Goal: Information Seeking & Learning: Understand process/instructions

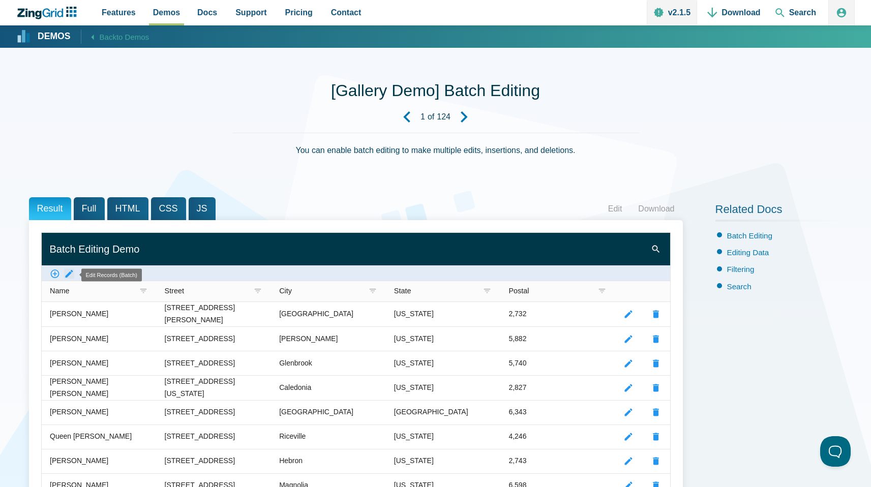
click at [70, 271] on zg-icon "batchedit" at bounding box center [69, 274] width 10 height 10
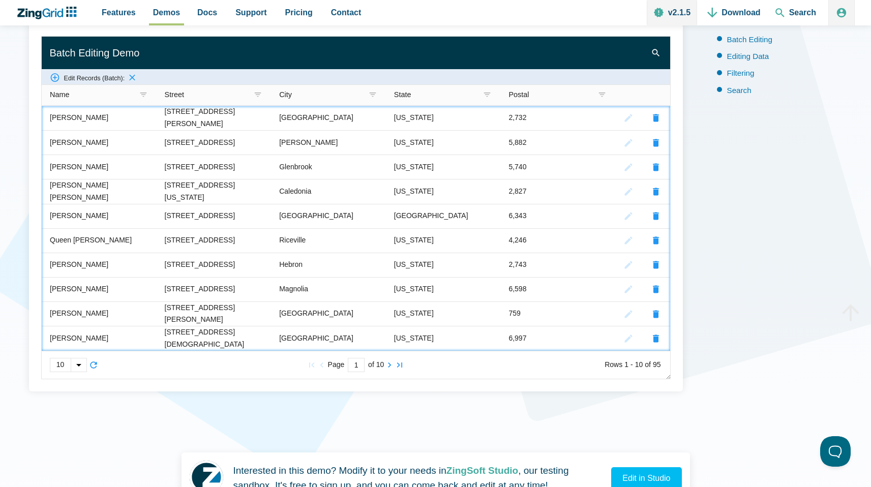
scroll to position [198, 0]
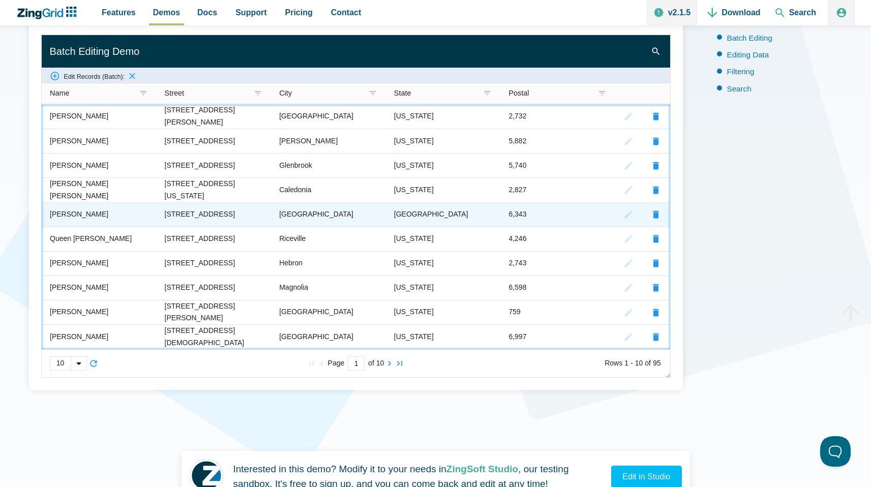
click at [431, 214] on div "[GEOGRAPHIC_DATA]" at bounding box center [430, 214] width 74 height 12
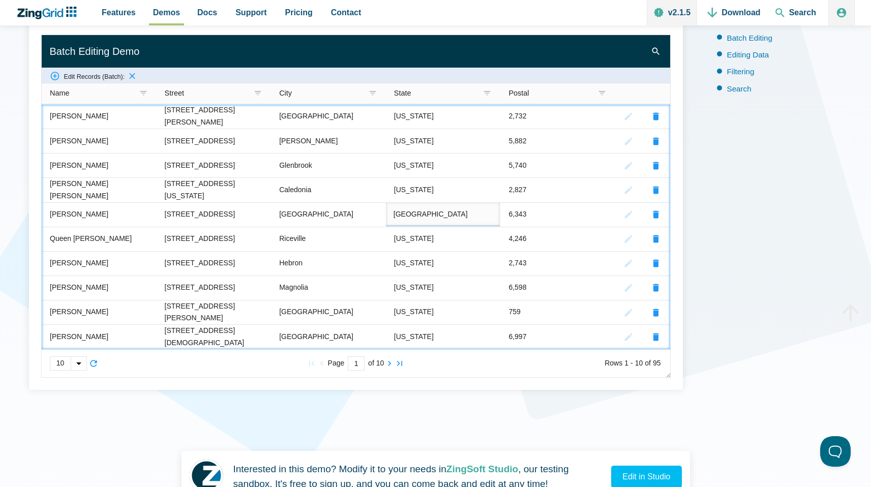
click at [431, 214] on input "[GEOGRAPHIC_DATA]" at bounding box center [442, 214] width 114 height 24
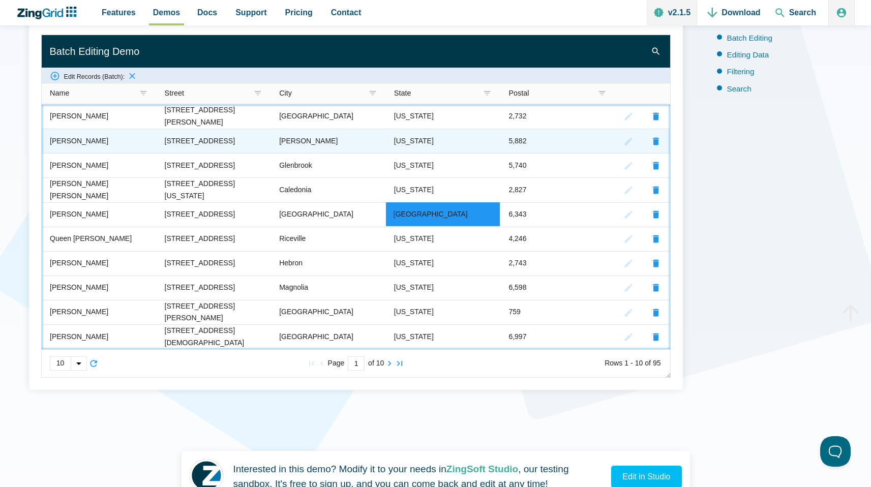
click at [208, 143] on div "[STREET_ADDRESS]" at bounding box center [199, 141] width 70 height 12
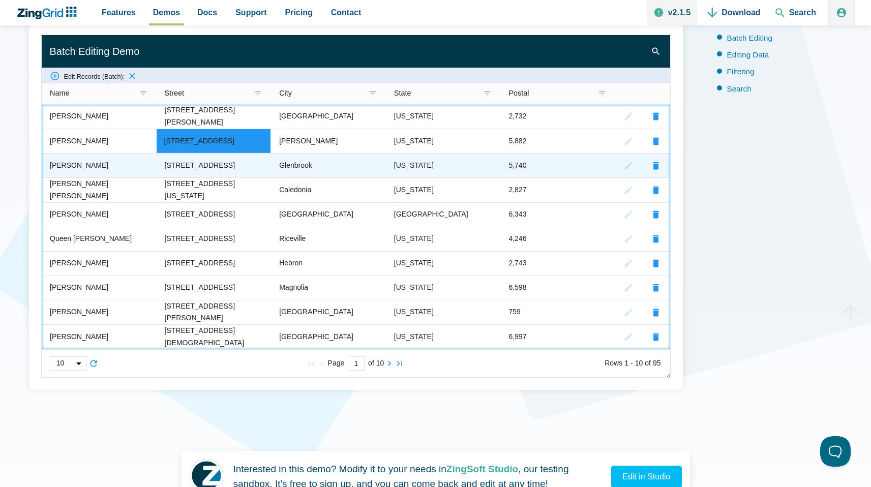
click at [446, 168] on zg-cell "[US_STATE]" at bounding box center [442, 165] width 115 height 24
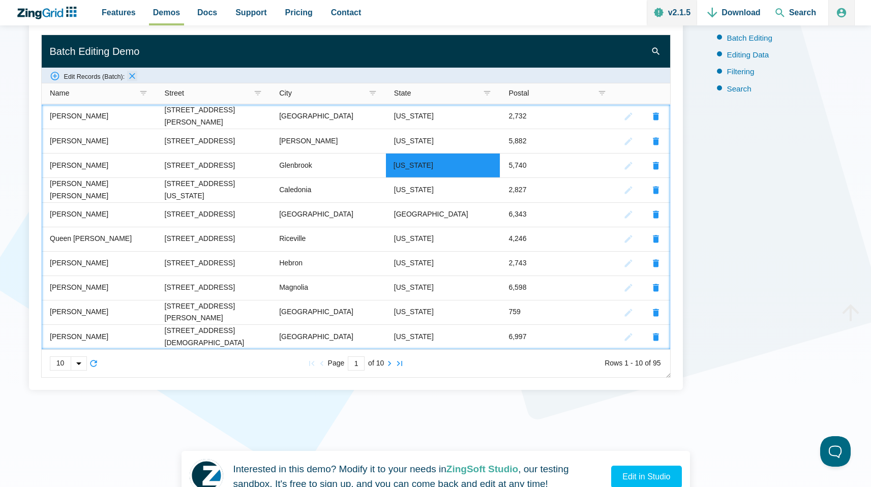
click at [137, 75] on zg-icon "batcheditcancel" at bounding box center [132, 76] width 10 height 10
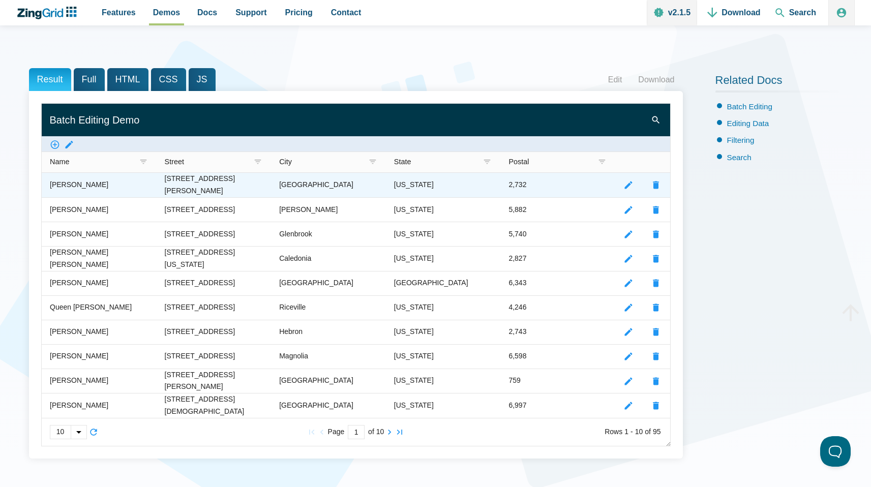
scroll to position [136, 0]
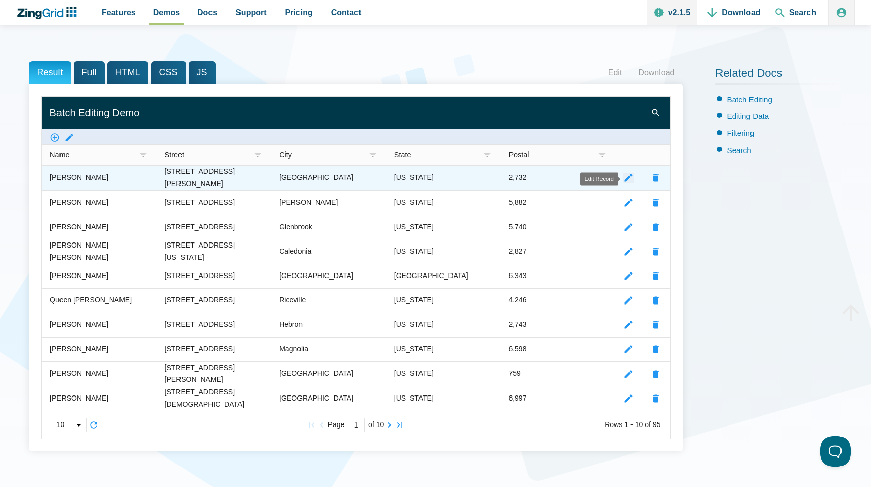
click at [628, 177] on zg-icon "editrecord" at bounding box center [628, 178] width 10 height 10
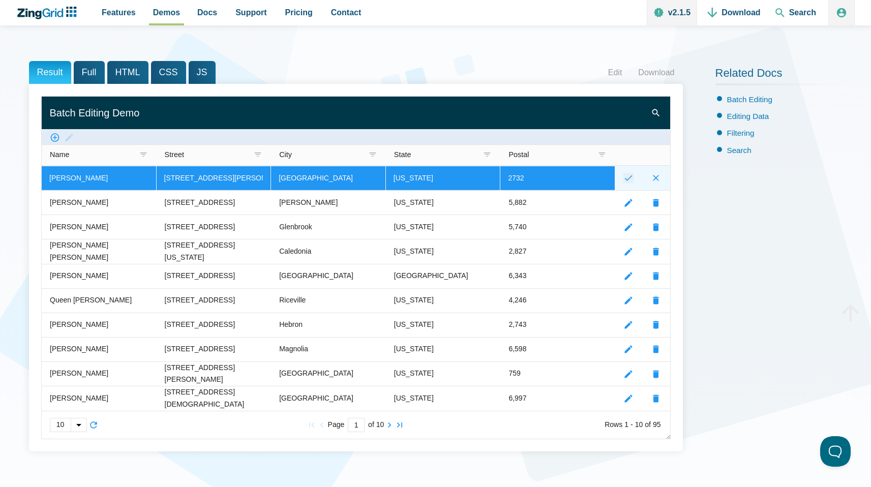
click at [627, 176] on zg-icon "submitrecord" at bounding box center [628, 178] width 10 height 10
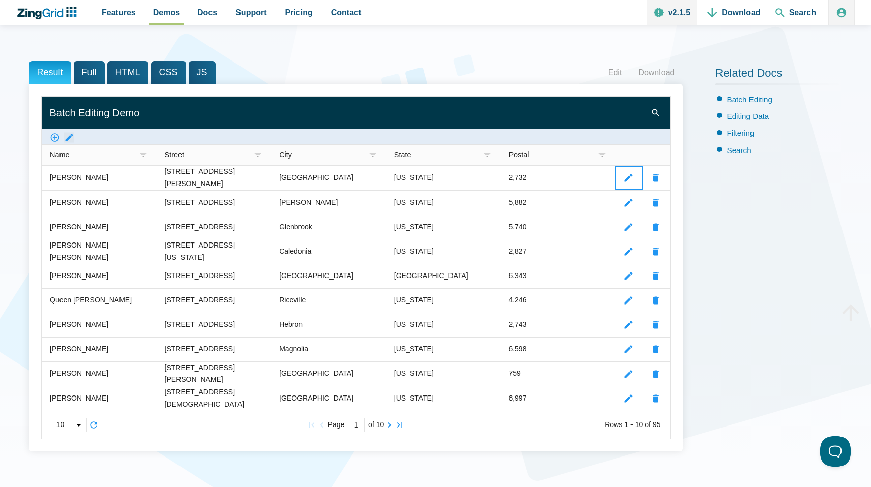
click at [69, 134] on zg-icon "batchedit" at bounding box center [69, 138] width 10 height 10
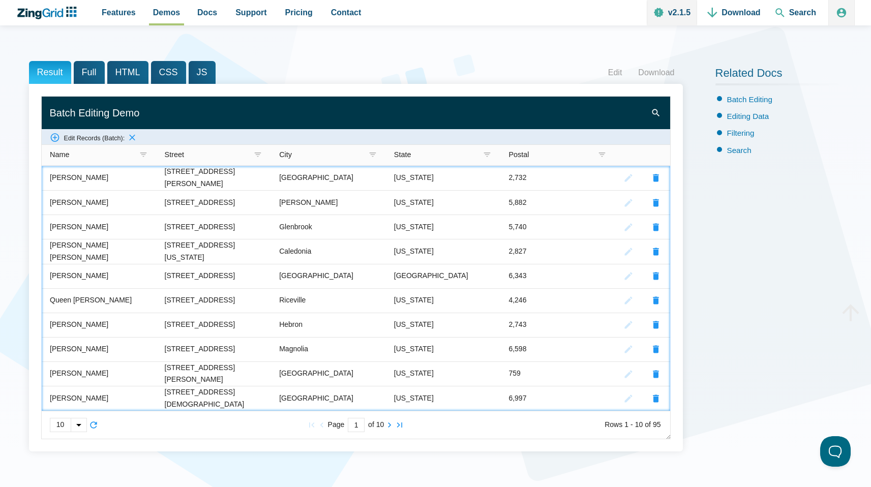
click at [0, 0] on slot "Edit Records (Batch):" at bounding box center [0, 0] width 0 height 0
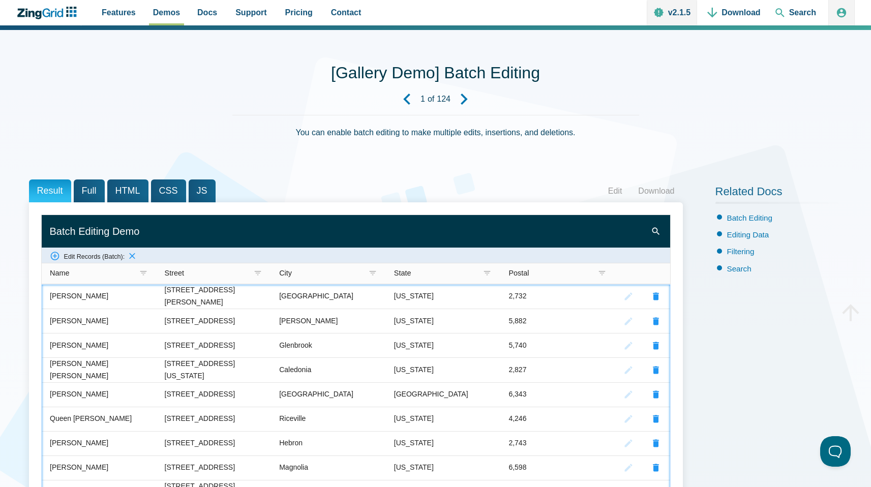
scroll to position [0, 0]
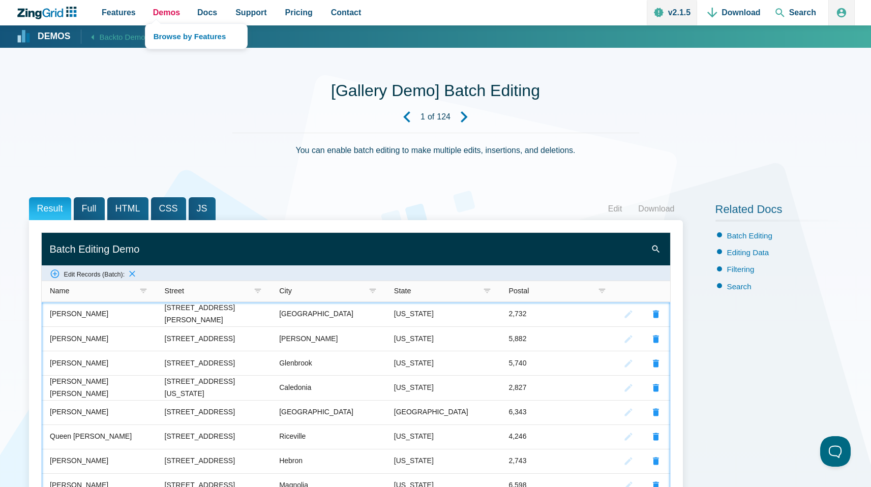
click at [160, 15] on span "Demos" at bounding box center [166, 13] width 27 height 14
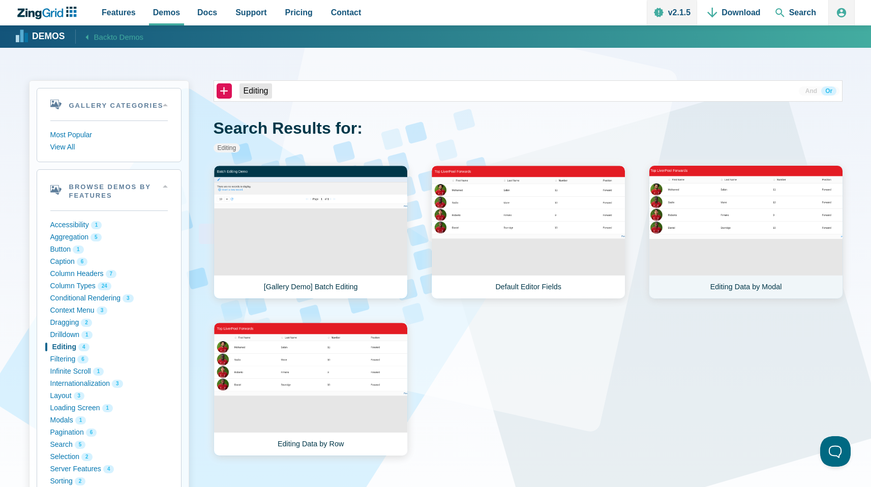
click at [728, 291] on link "Editing Data by Modal" at bounding box center [746, 232] width 194 height 134
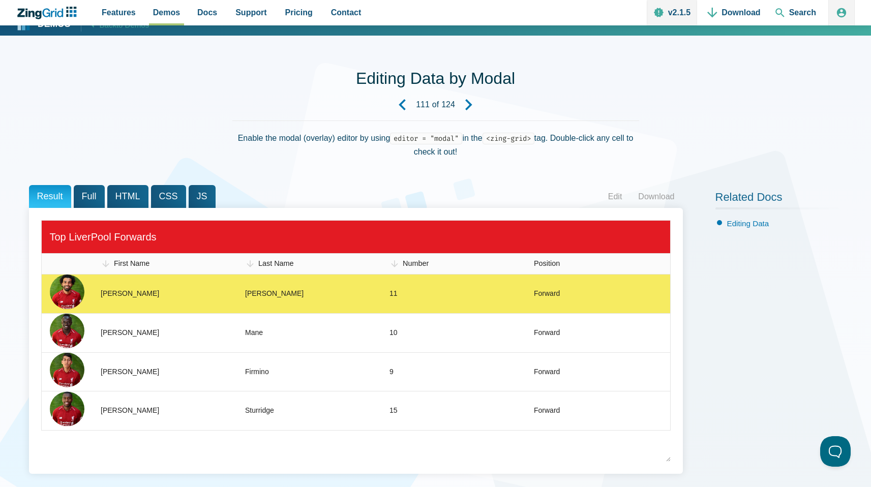
click at [263, 292] on div "Salah" at bounding box center [274, 294] width 58 height 12
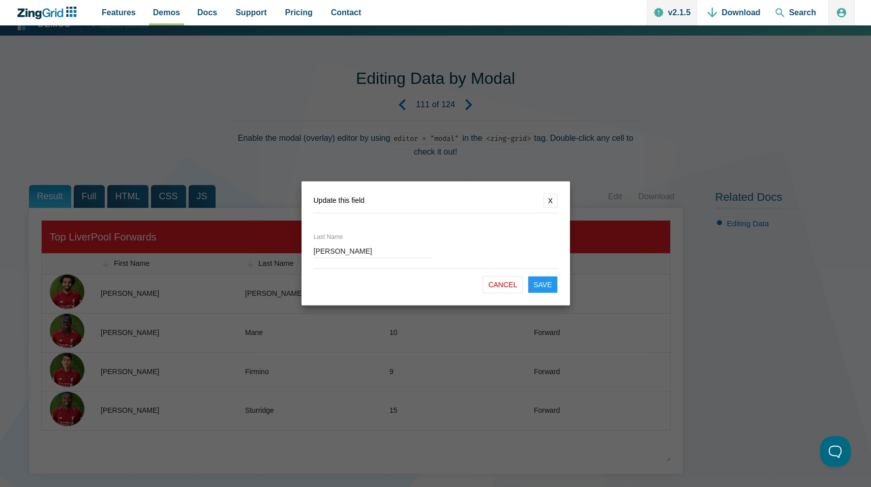
click at [552, 196] on button "X" at bounding box center [550, 201] width 14 height 14
